Goal: Check status: Check status

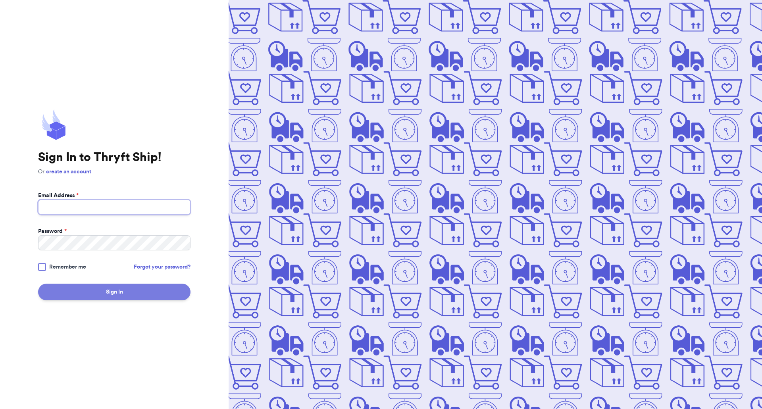
type input "[EMAIL_ADDRESS][DOMAIN_NAME]"
click at [117, 288] on button "Sign In" at bounding box center [114, 292] width 152 height 17
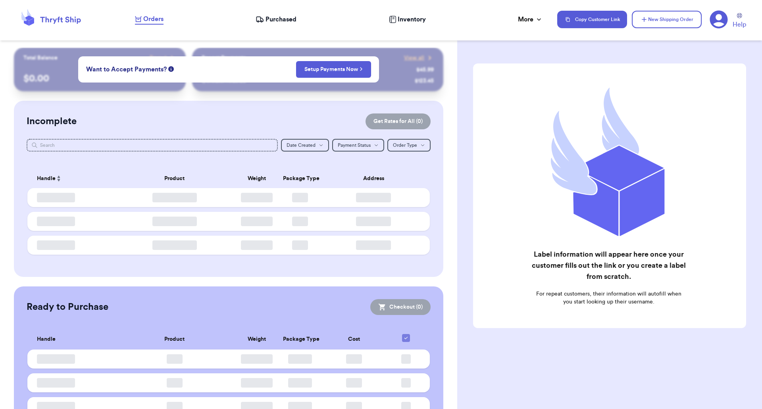
checkbox input "false"
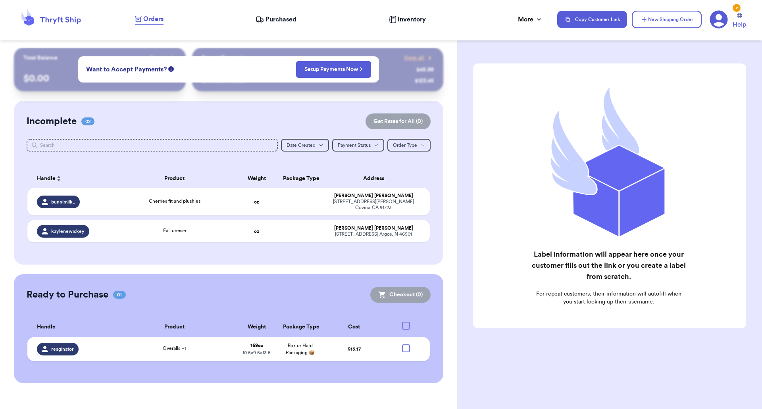
click at [310, 36] on header "Orders Purchased Inventory More Stats Completed Orders Payments Payouts Copy Cu…" at bounding box center [381, 20] width 762 height 40
click at [285, 15] on span "Purchased" at bounding box center [280, 20] width 31 height 10
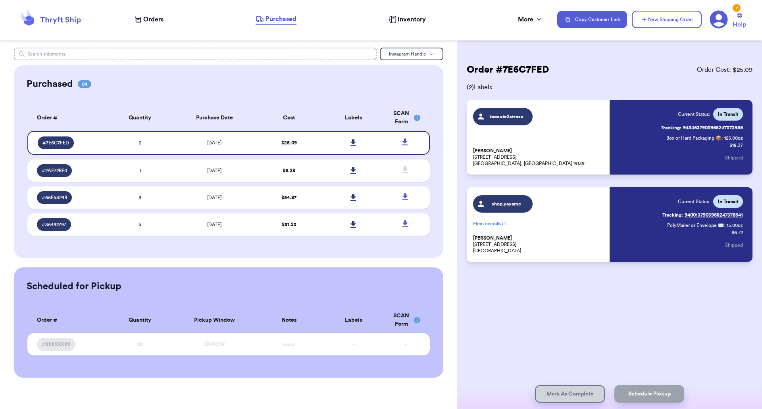
click at [225, 57] on input "text" at bounding box center [195, 54] width 363 height 13
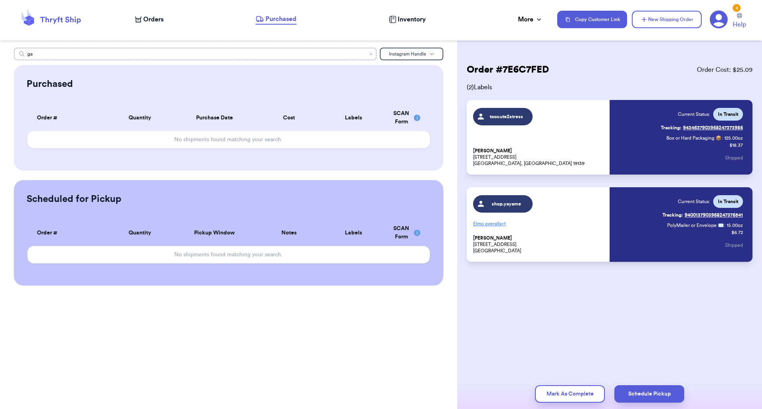
type input "g"
type input "s"
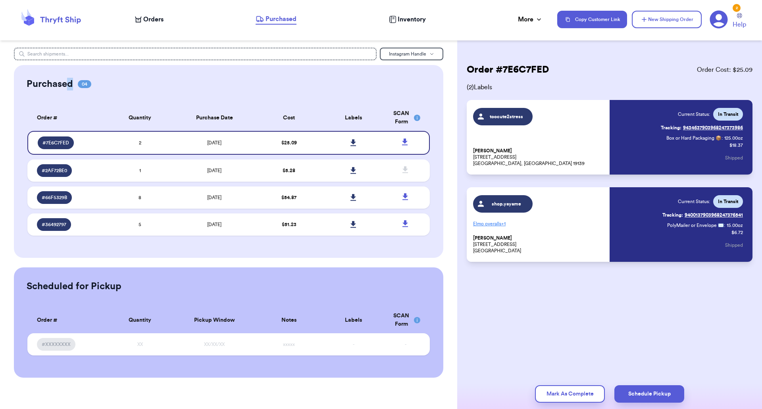
click at [82, 82] on div "Purchased 04" at bounding box center [59, 84] width 65 height 13
click at [84, 82] on span "04" at bounding box center [84, 84] width 13 height 8
click at [408, 22] on span "Inventory" at bounding box center [412, 20] width 28 height 10
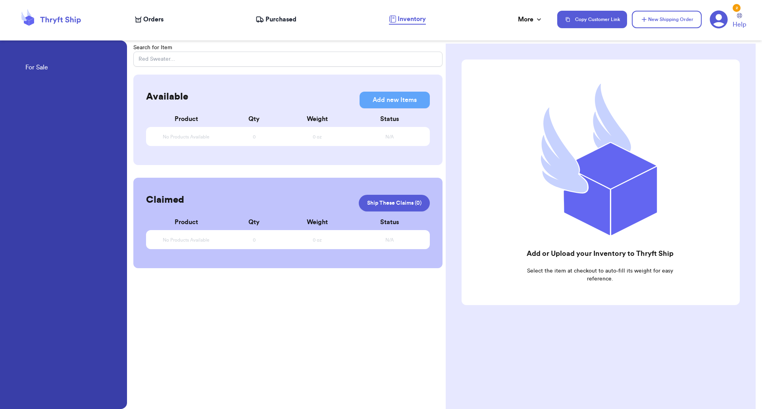
click at [520, 25] on nav "Orders Purchased Inventory More Stats Completed Orders Payments Payouts Copy Cu…" at bounding box center [444, 19] width 635 height 26
click at [525, 19] on div "More" at bounding box center [530, 20] width 25 height 10
click at [496, 54] on span "Completed Orders" at bounding box center [505, 59] width 54 height 19
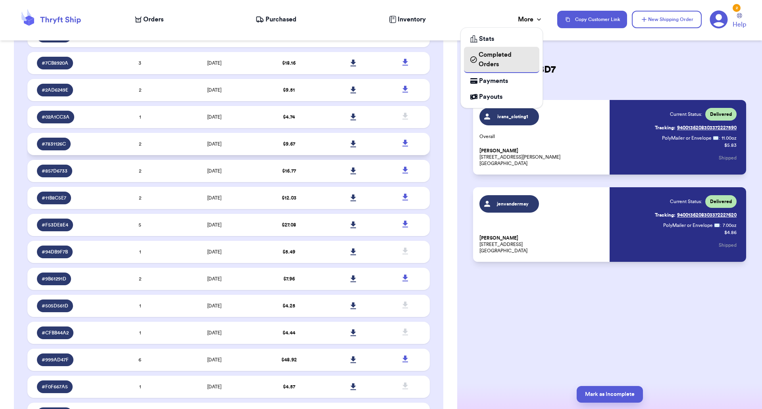
scroll to position [463, 0]
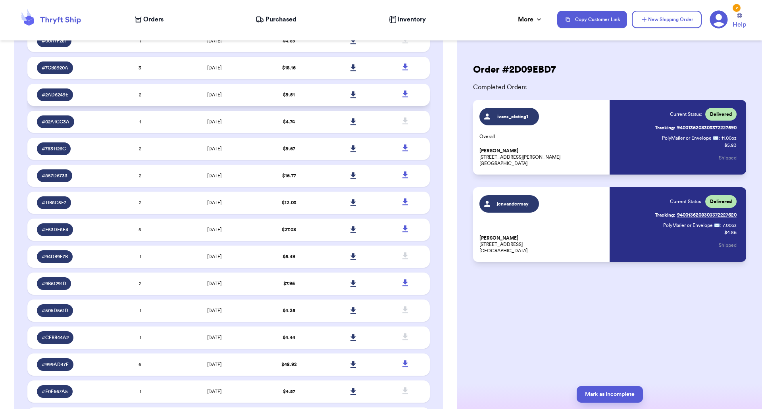
click at [252, 90] on td "[DATE]" at bounding box center [214, 95] width 85 height 22
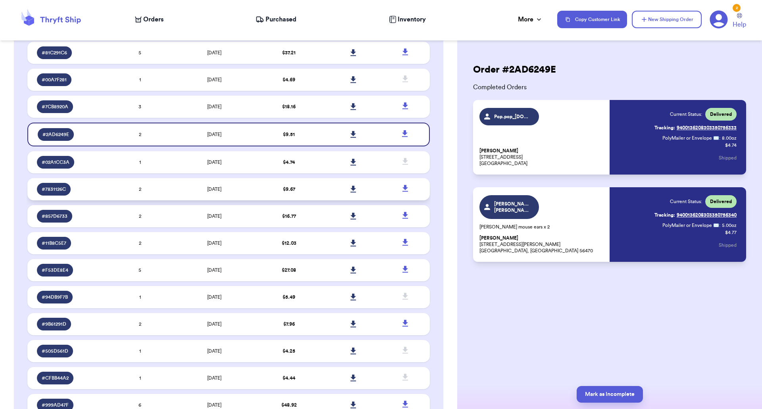
scroll to position [422, 0]
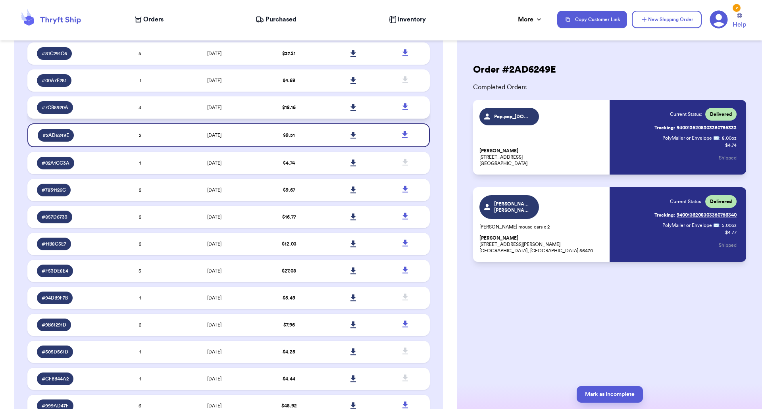
click at [244, 114] on td "[DATE]" at bounding box center [214, 107] width 85 height 22
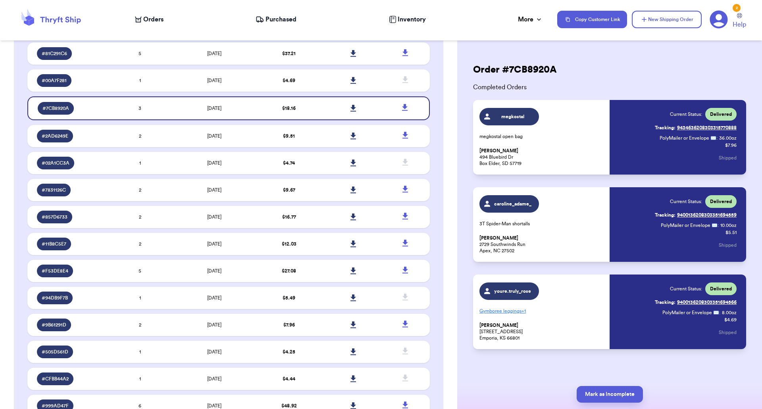
click at [519, 207] on span "caroline_adame_" at bounding box center [513, 204] width 38 height 6
click at [521, 200] on span "caroline_adame_" at bounding box center [509, 203] width 60 height 17
drag, startPoint x: 557, startPoint y: 216, endPoint x: 548, endPoint y: 215, distance: 9.1
click at [557, 216] on div "caroline_adame_ 3T Spider-Man shortalls [PERSON_NAME] [STREET_ADDRESS]" at bounding box center [541, 224] width 125 height 59
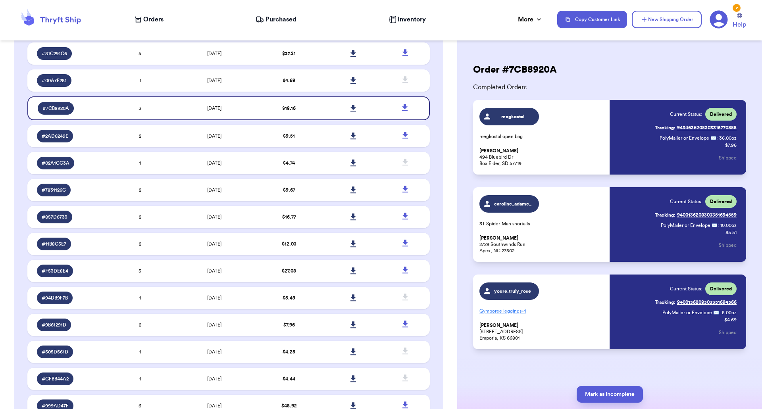
click at [520, 209] on span "caroline_adame_" at bounding box center [509, 203] width 60 height 17
click at [519, 204] on span "caroline_adame_" at bounding box center [513, 204] width 38 height 6
